Goal: Transaction & Acquisition: Purchase product/service

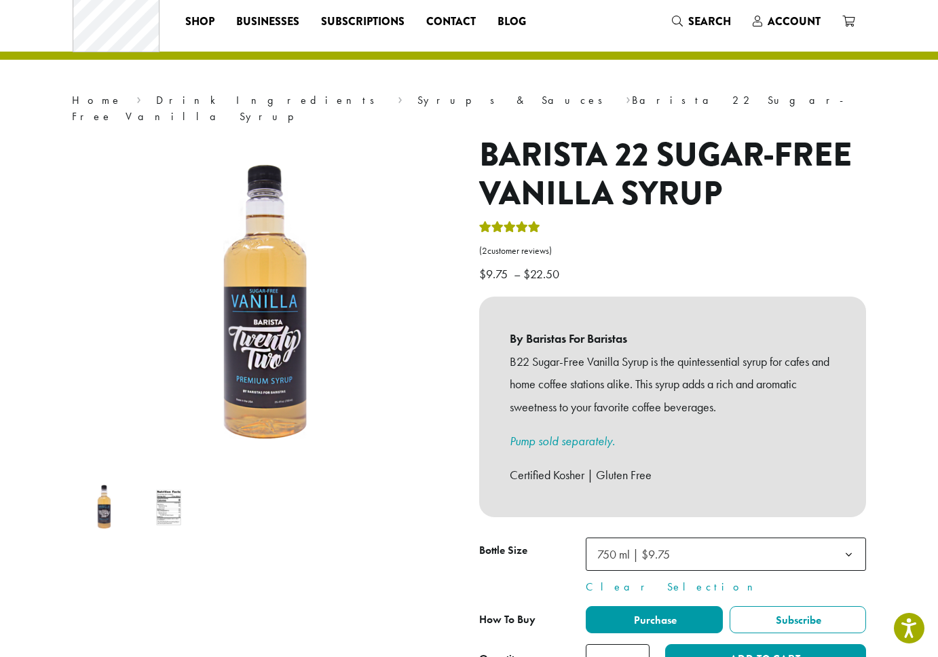
click at [857, 181] on h1 "Barista 22 Sugar-Free Vanilla Syrup" at bounding box center [672, 175] width 387 height 78
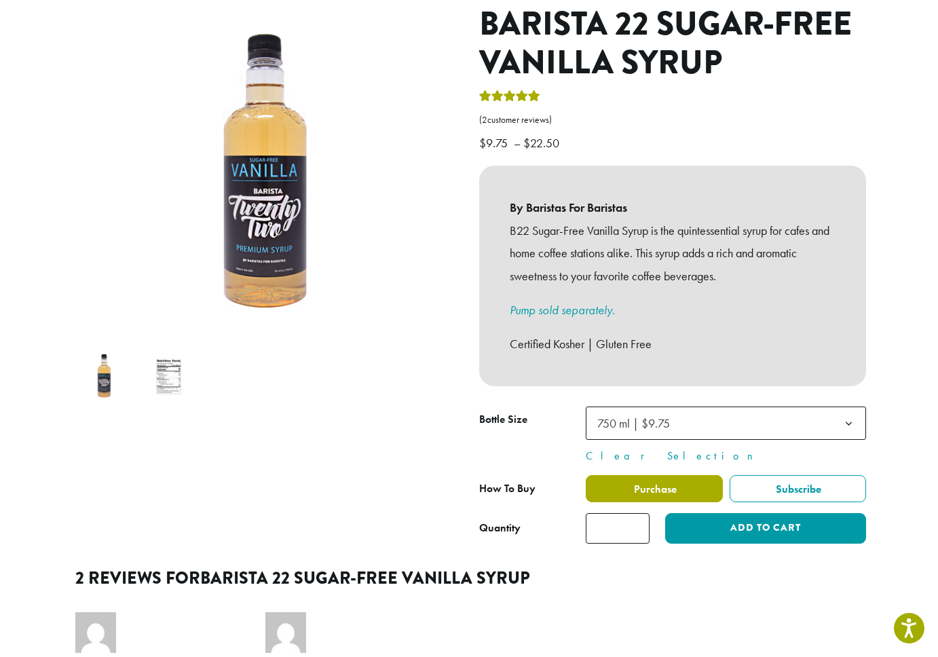
scroll to position [165, 0]
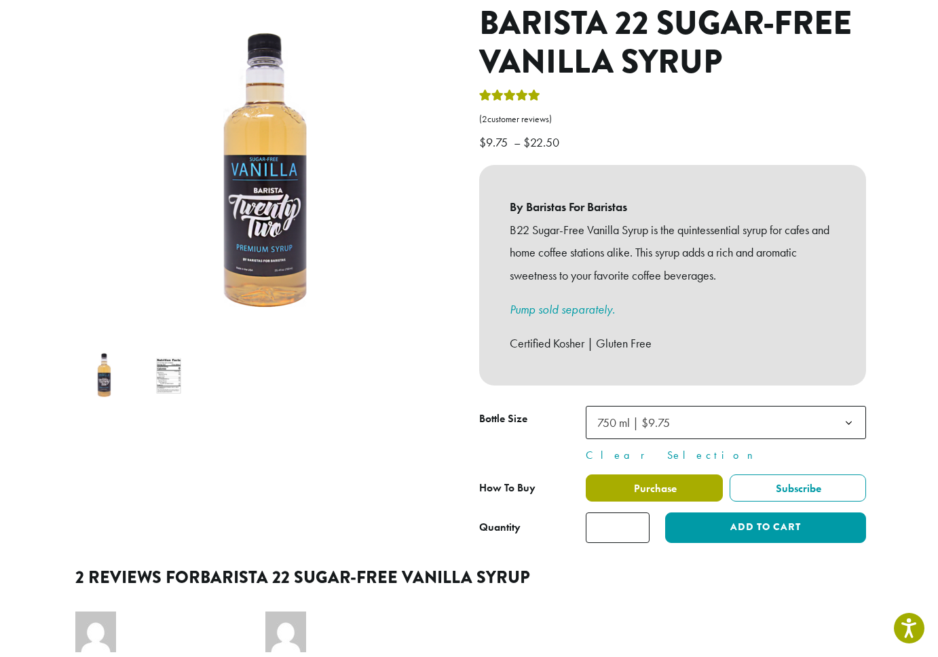
click at [614, 475] on label "Purchase" at bounding box center [654, 488] width 137 height 27
click at [658, 481] on span "Purchase" at bounding box center [654, 488] width 45 height 14
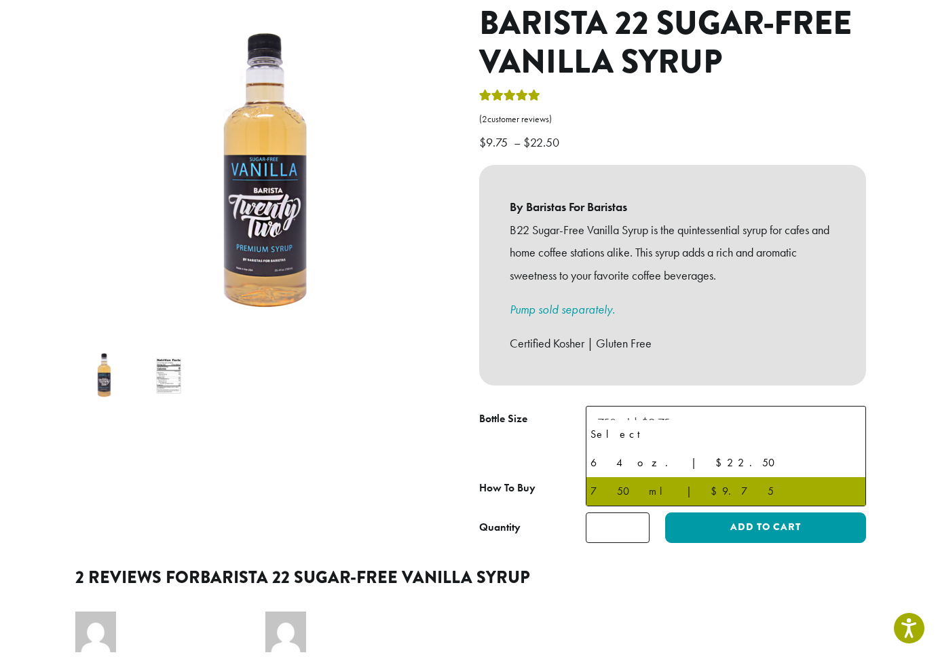
click at [681, 409] on span "750 ml | $9.75" at bounding box center [638, 422] width 92 height 26
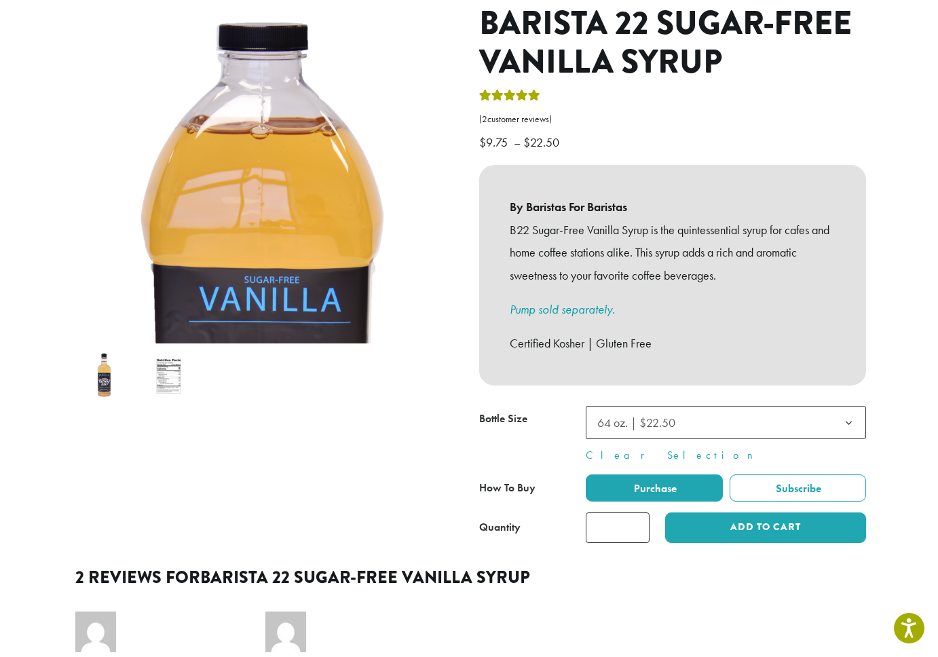
click at [679, 415] on div at bounding box center [672, 474] width 387 height 137
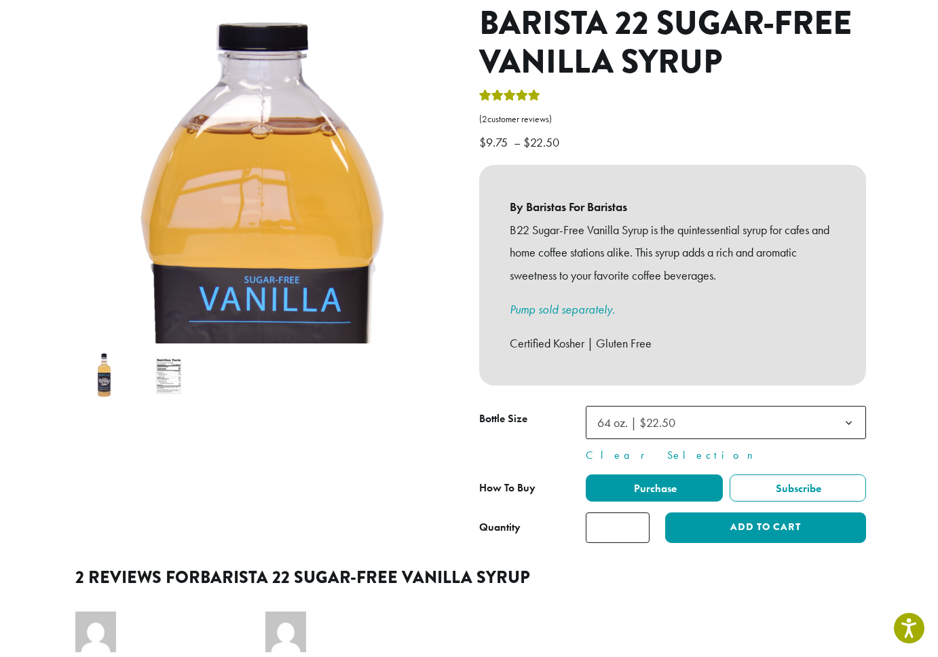
click at [642, 415] on span "64 oz. | $22.50" at bounding box center [636, 423] width 78 height 16
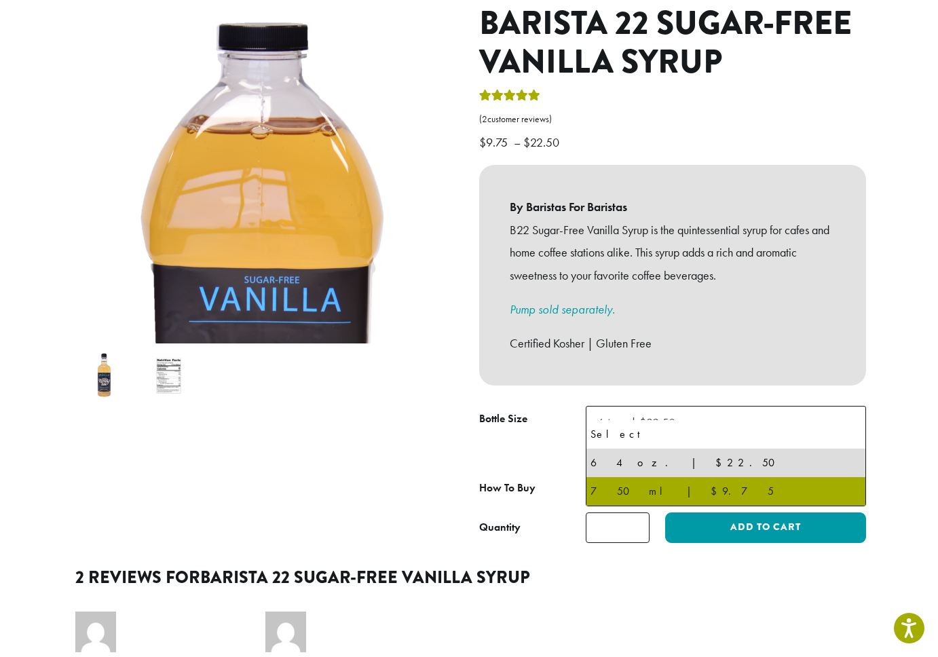
select select "******"
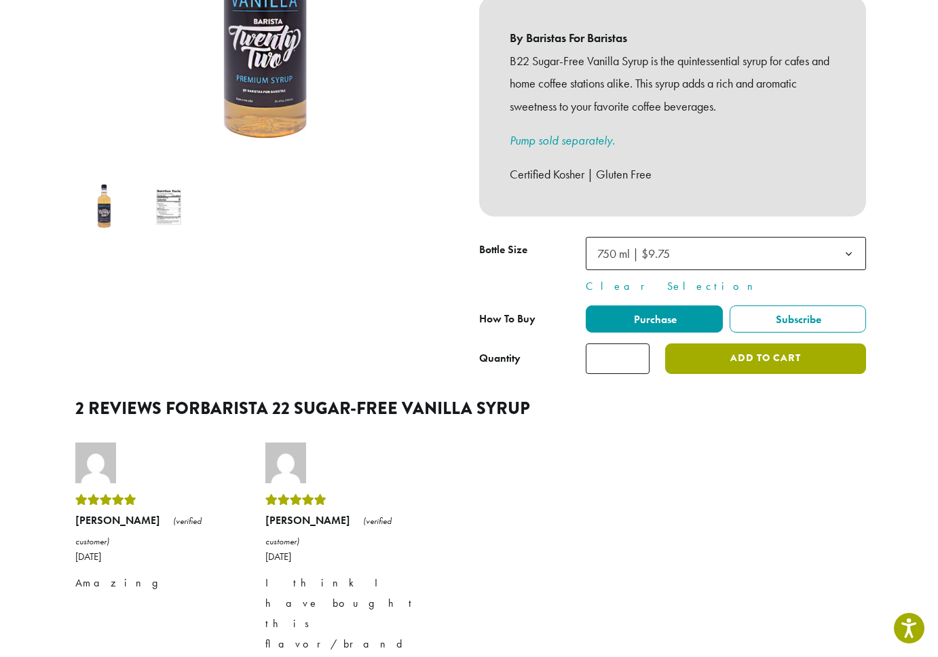
scroll to position [339, 0]
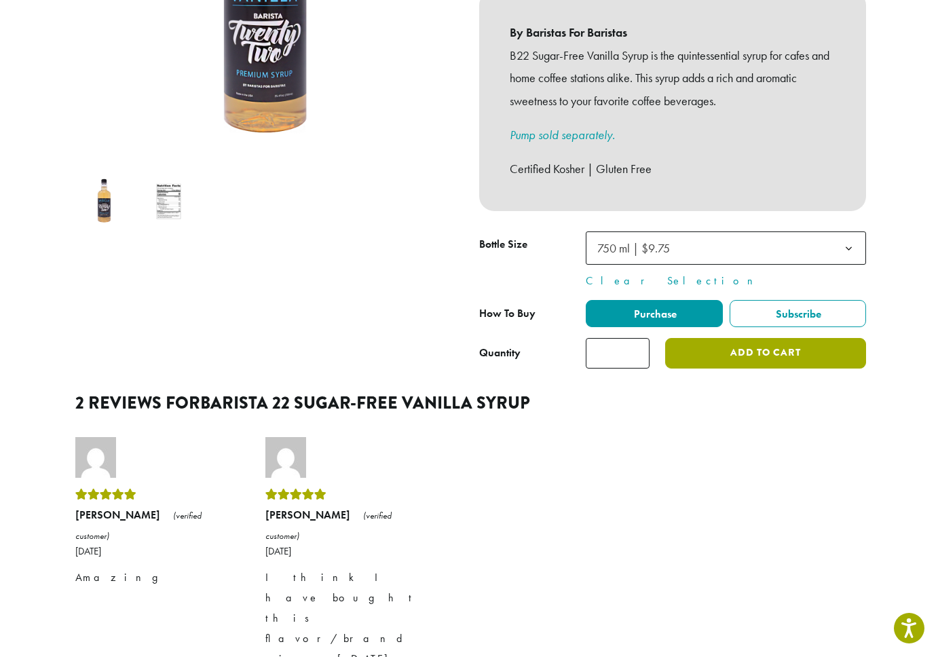
click at [715, 343] on button "Add to cart" at bounding box center [765, 353] width 201 height 31
